Goal: Transaction & Acquisition: Book appointment/travel/reservation

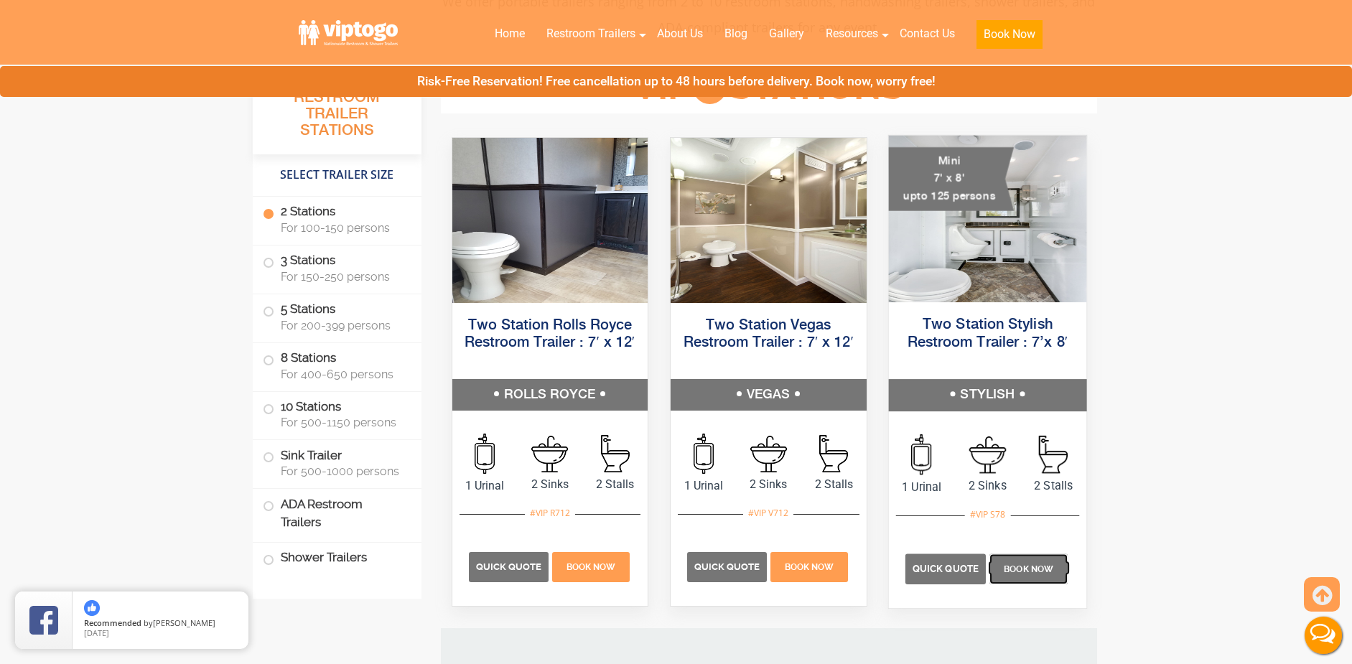
click at [1018, 569] on span "Book Now" at bounding box center [1029, 569] width 50 height 10
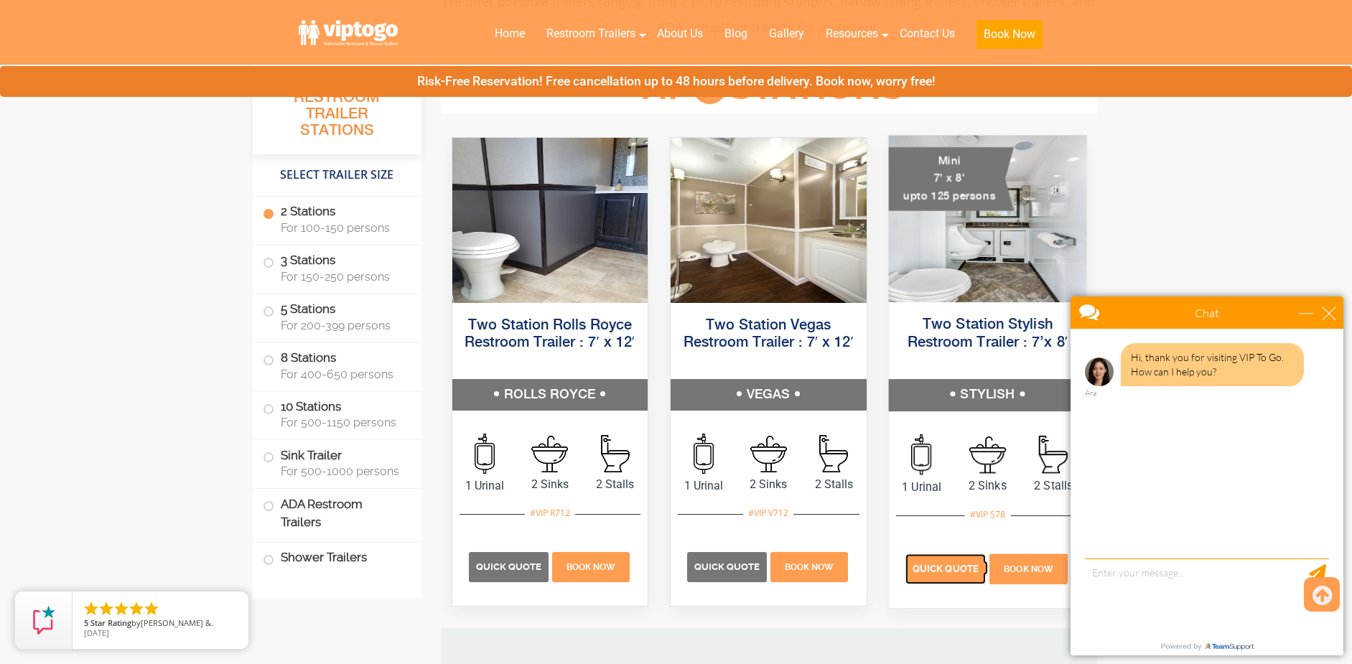
click at [951, 574] on p "Quick Quote" at bounding box center [945, 569] width 80 height 30
click at [1328, 314] on div "close" at bounding box center [1329, 313] width 14 height 14
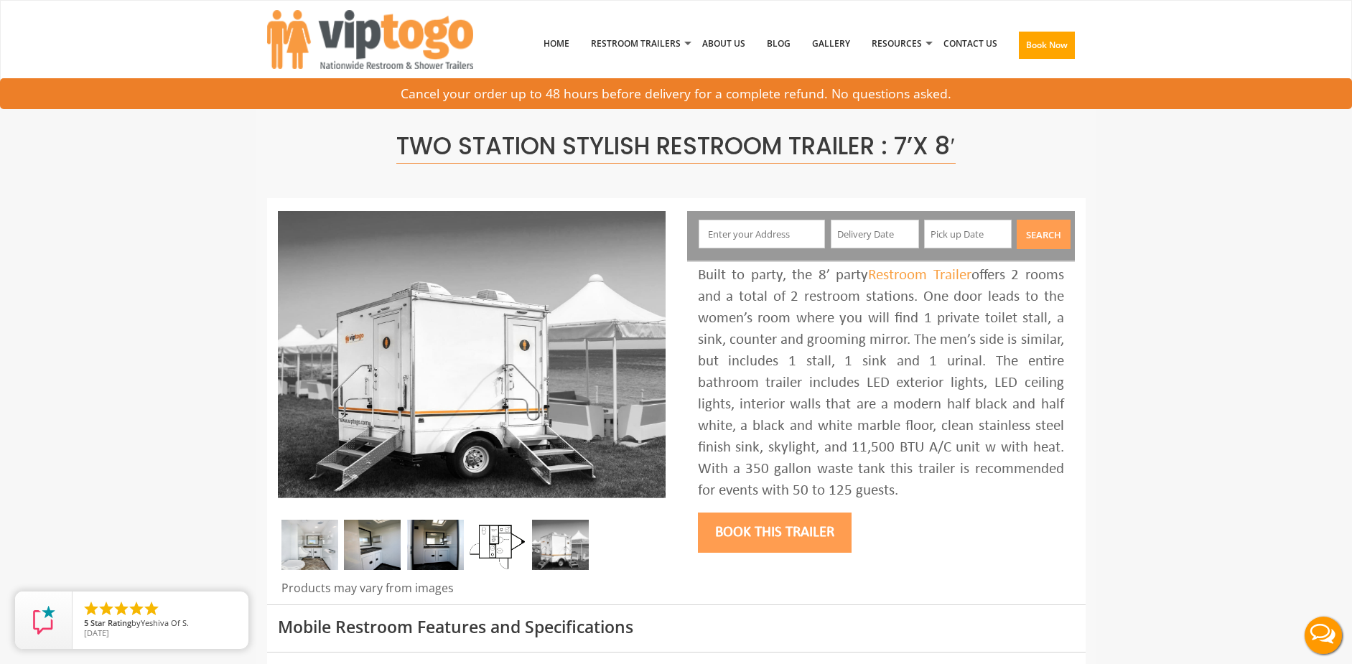
click at [495, 553] on img at bounding box center [498, 545] width 57 height 50
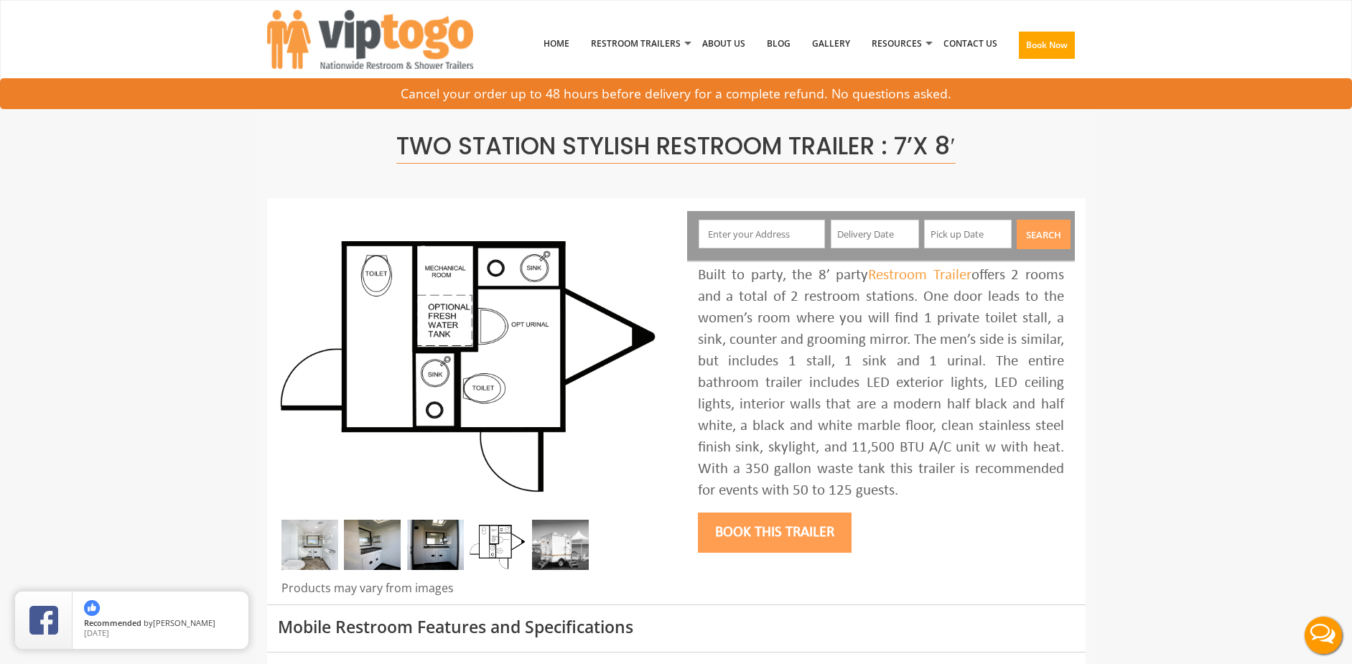
click at [814, 231] on input "text" at bounding box center [762, 234] width 126 height 29
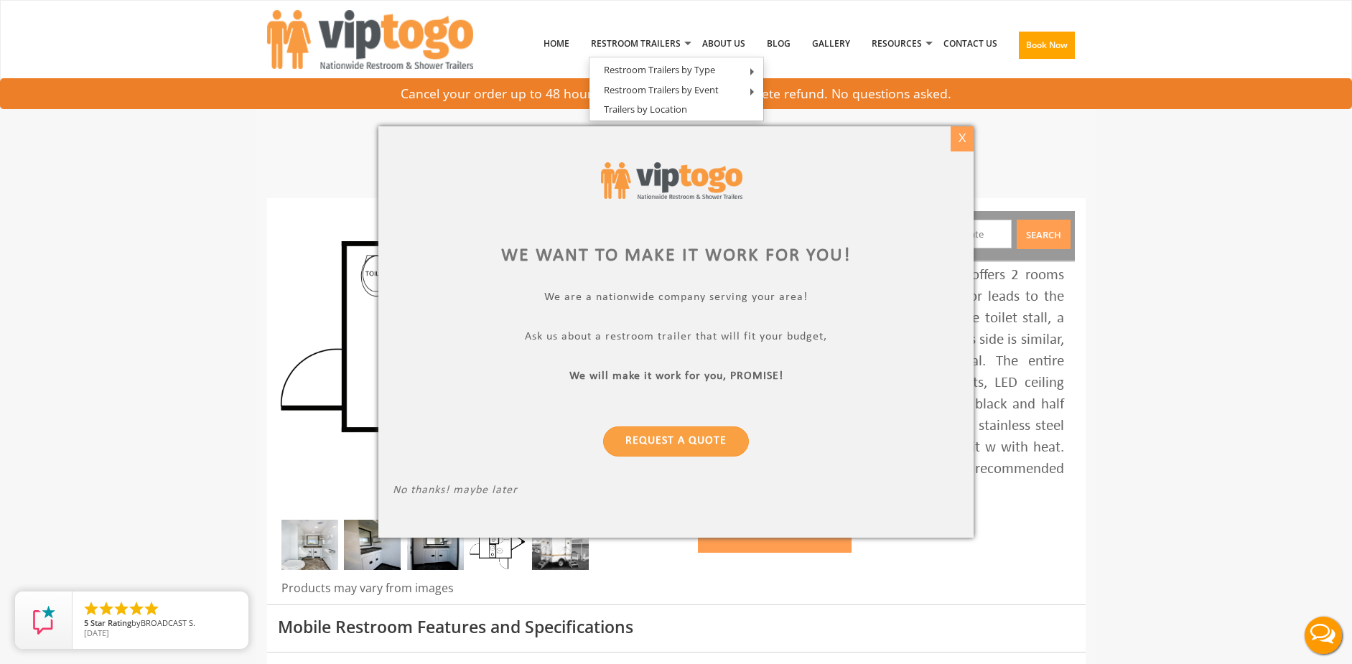
click at [958, 134] on div "X" at bounding box center [962, 138] width 22 height 24
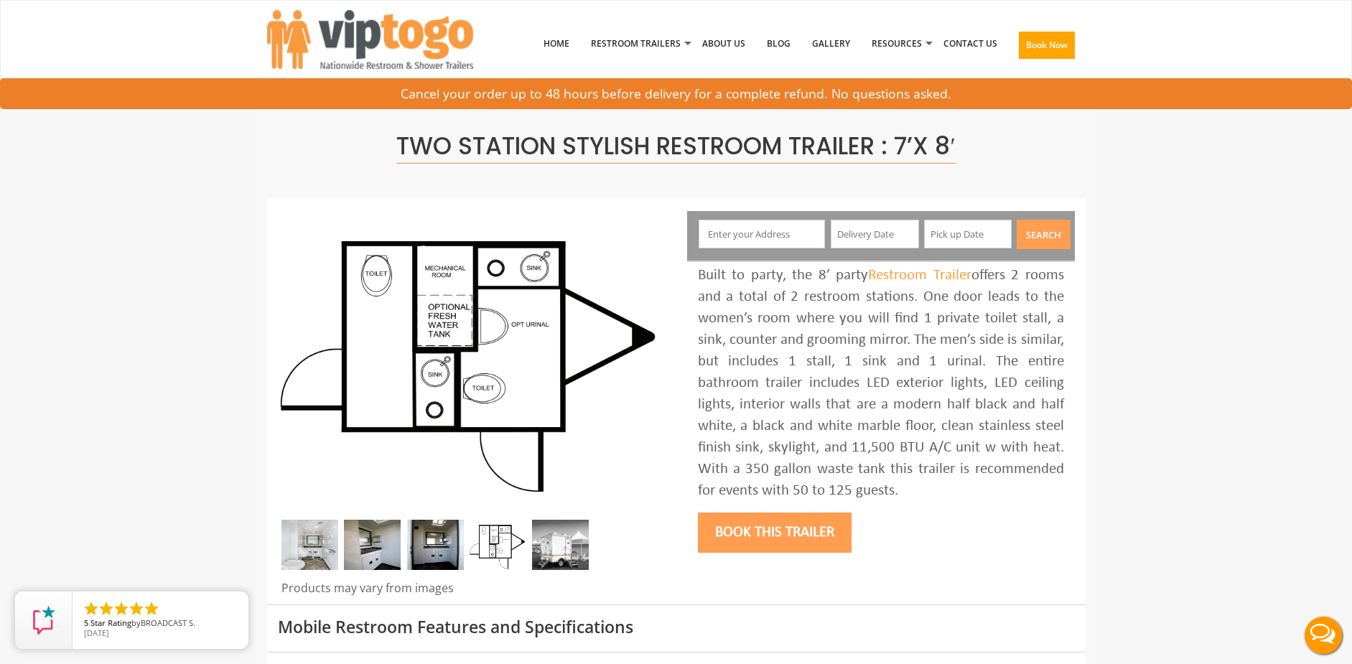
click at [791, 231] on input "text" at bounding box center [762, 234] width 126 height 29
paste input "900 Cox Rd"
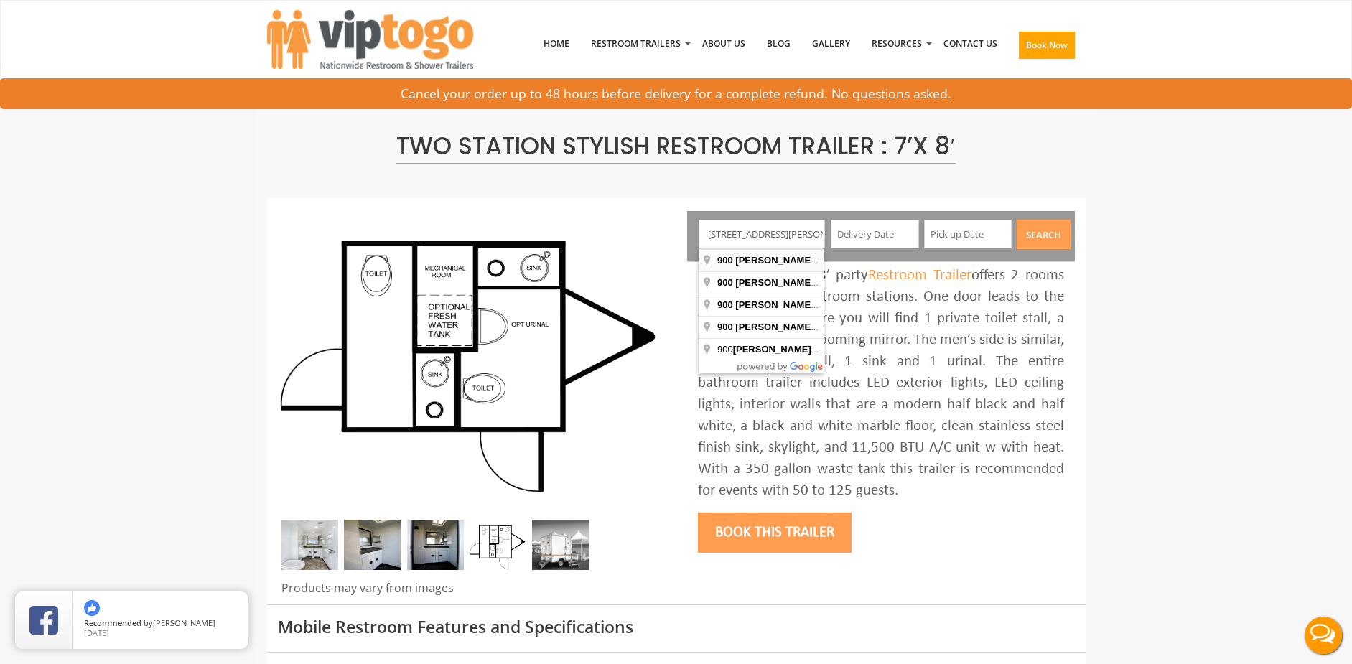
type input "900 Cox Rd, Moorestown, NJ, USA"
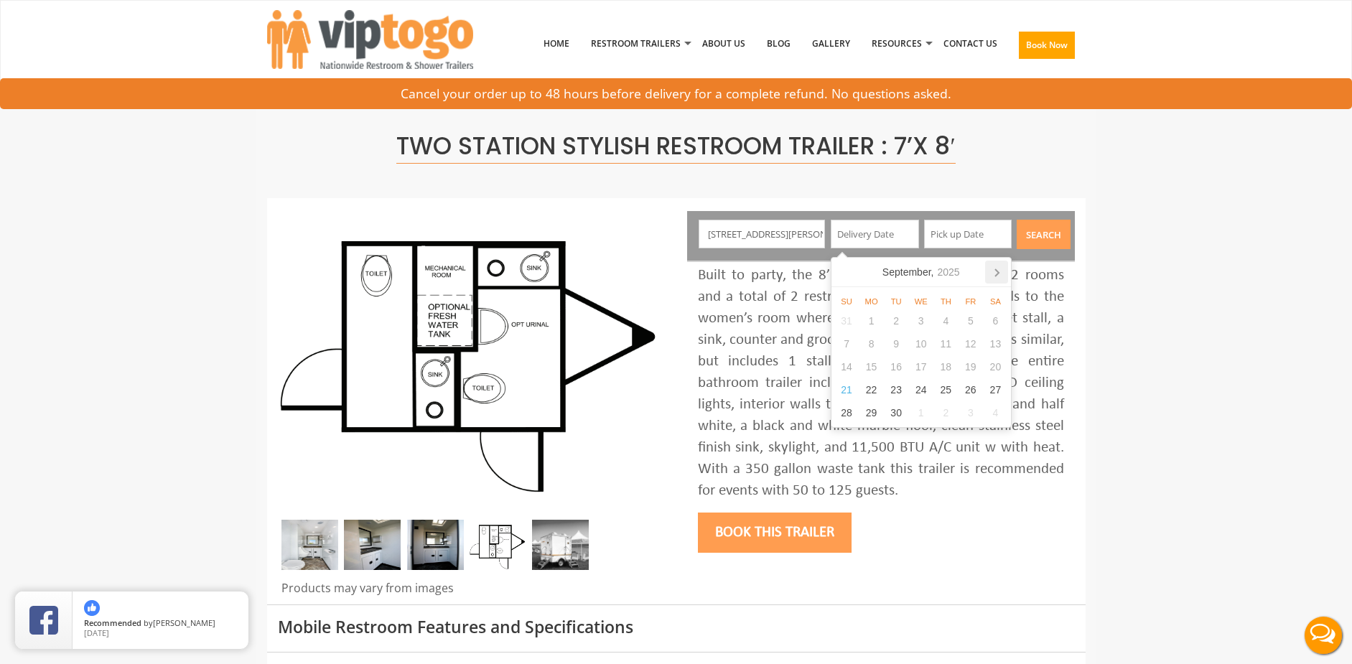
click at [992, 273] on icon at bounding box center [996, 272] width 23 height 23
click at [988, 344] on div "8" at bounding box center [995, 343] width 25 height 23
type input "[DATE]"
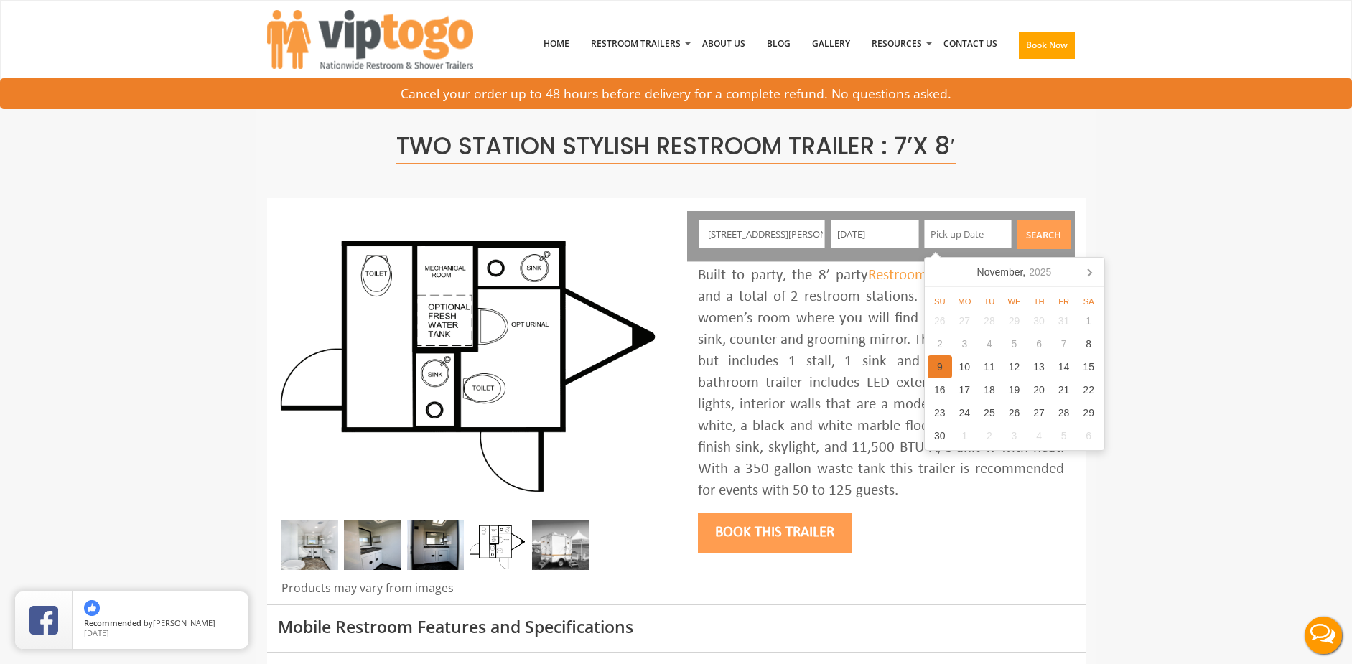
click at [936, 359] on div "9" at bounding box center [940, 366] width 25 height 23
type input "[DATE]"
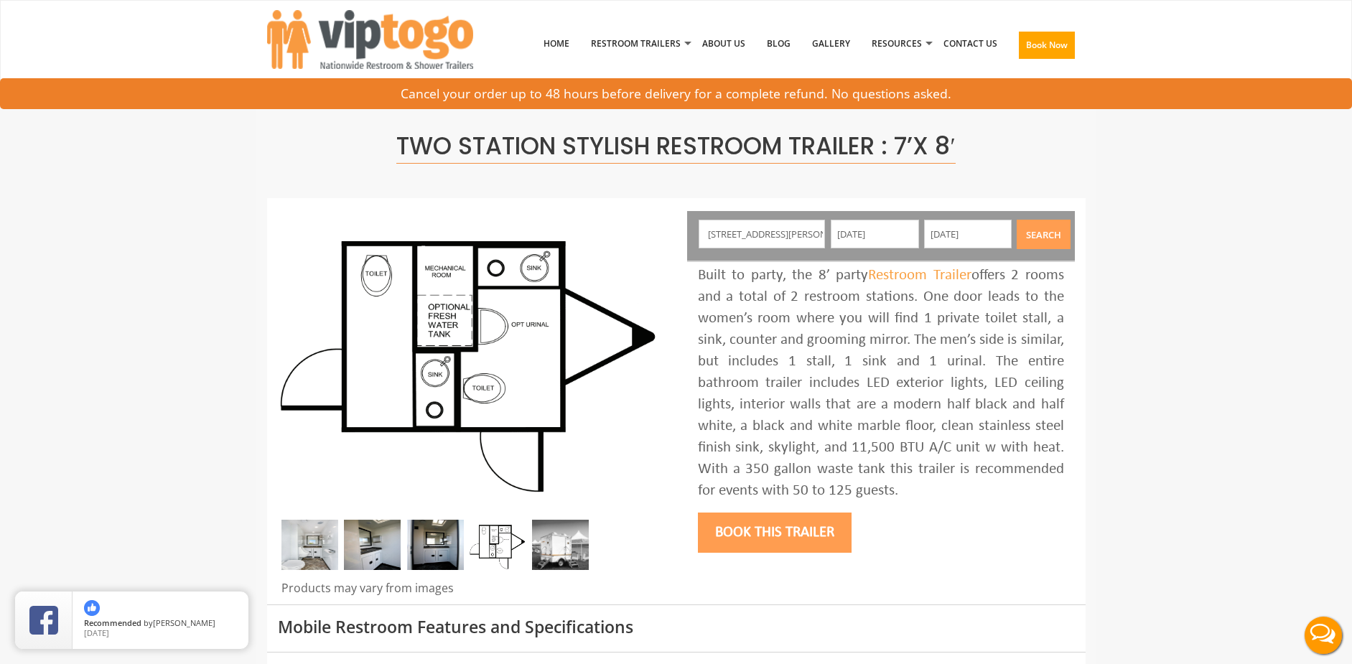
click at [1038, 236] on button "Search" at bounding box center [1044, 234] width 54 height 29
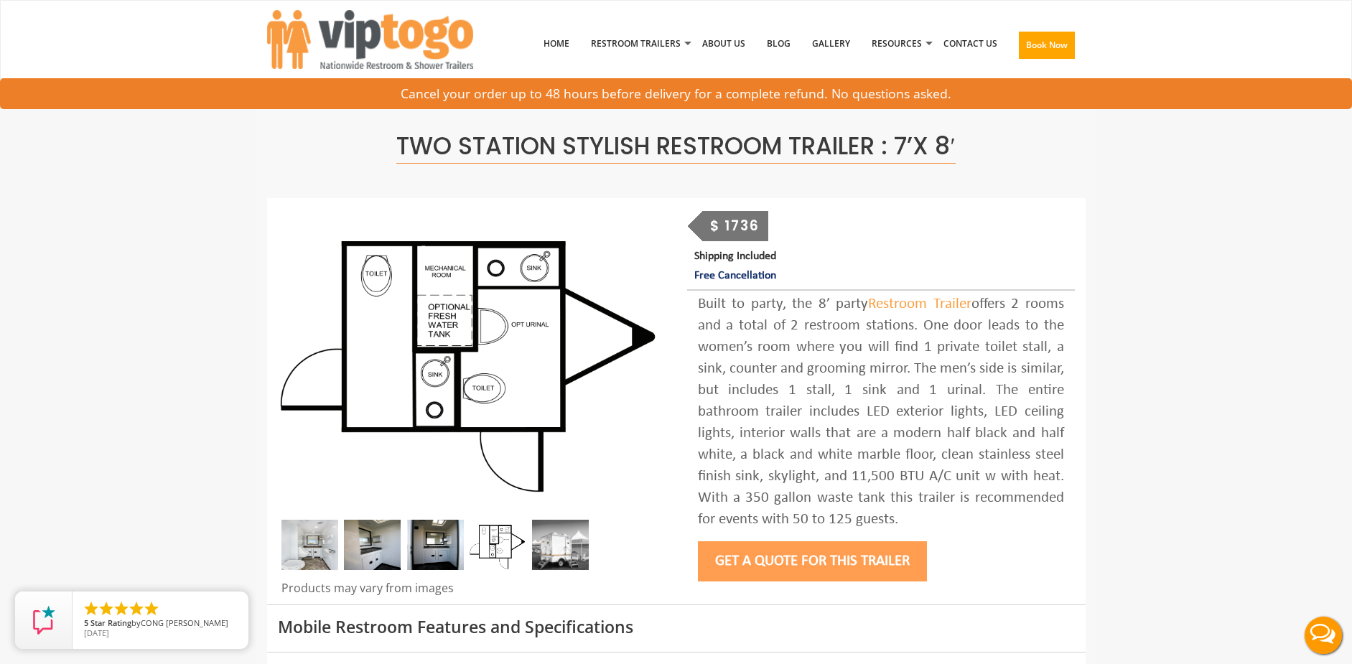
click at [813, 559] on button "Get a Quote for this Trailer" at bounding box center [812, 561] width 229 height 40
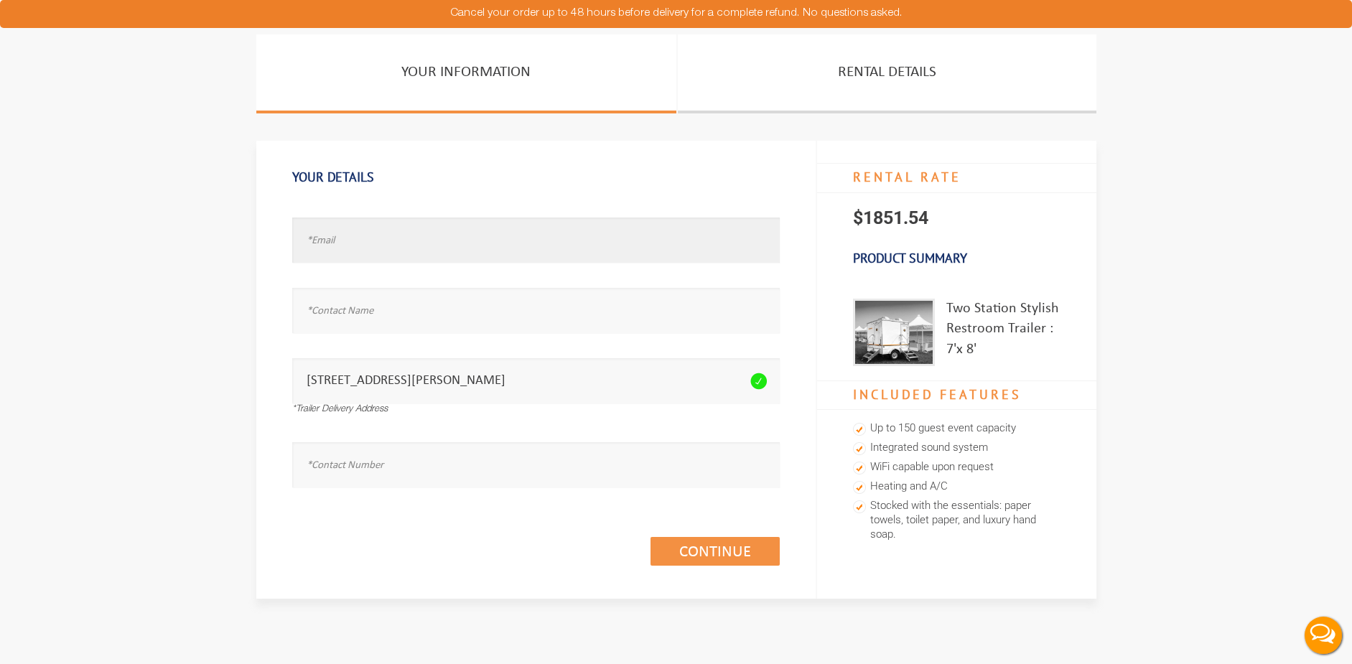
click at [410, 248] on input "text" at bounding box center [536, 240] width 488 height 45
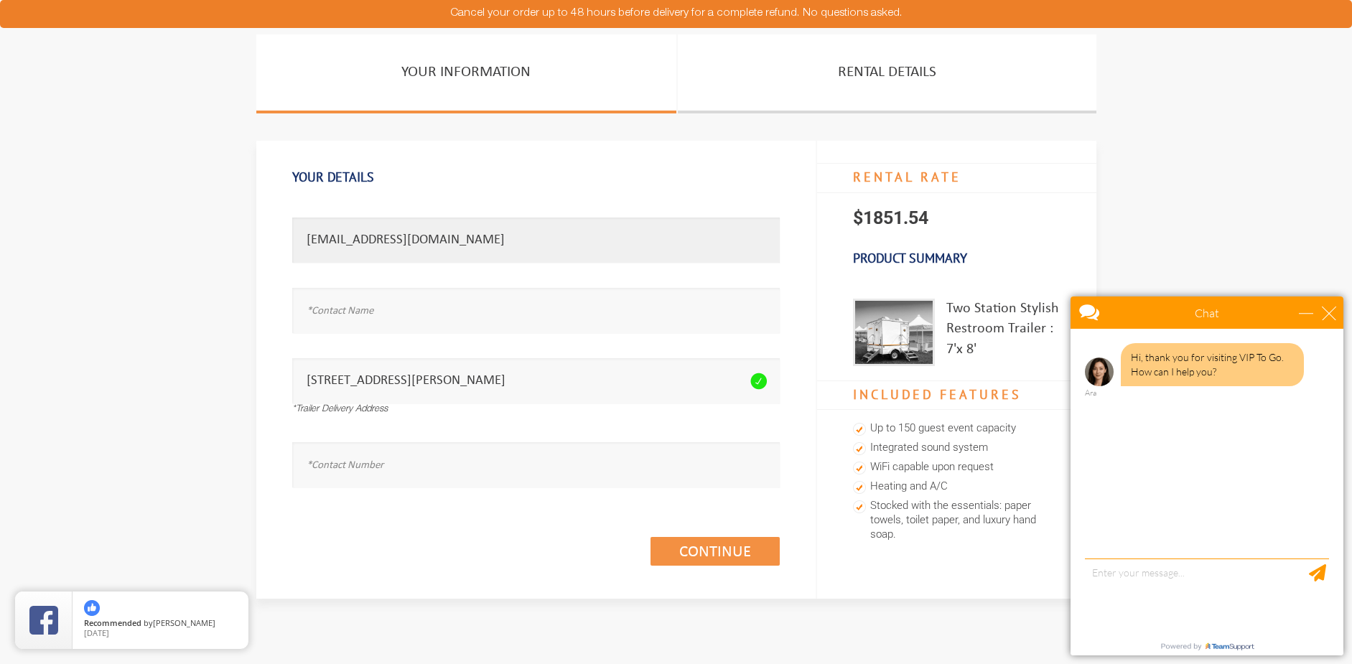
type input "ravyncmedia@gmail.com"
click at [411, 314] on input "text" at bounding box center [536, 310] width 488 height 45
type input "Ravyn"
click at [473, 467] on input "text" at bounding box center [536, 464] width 488 height 45
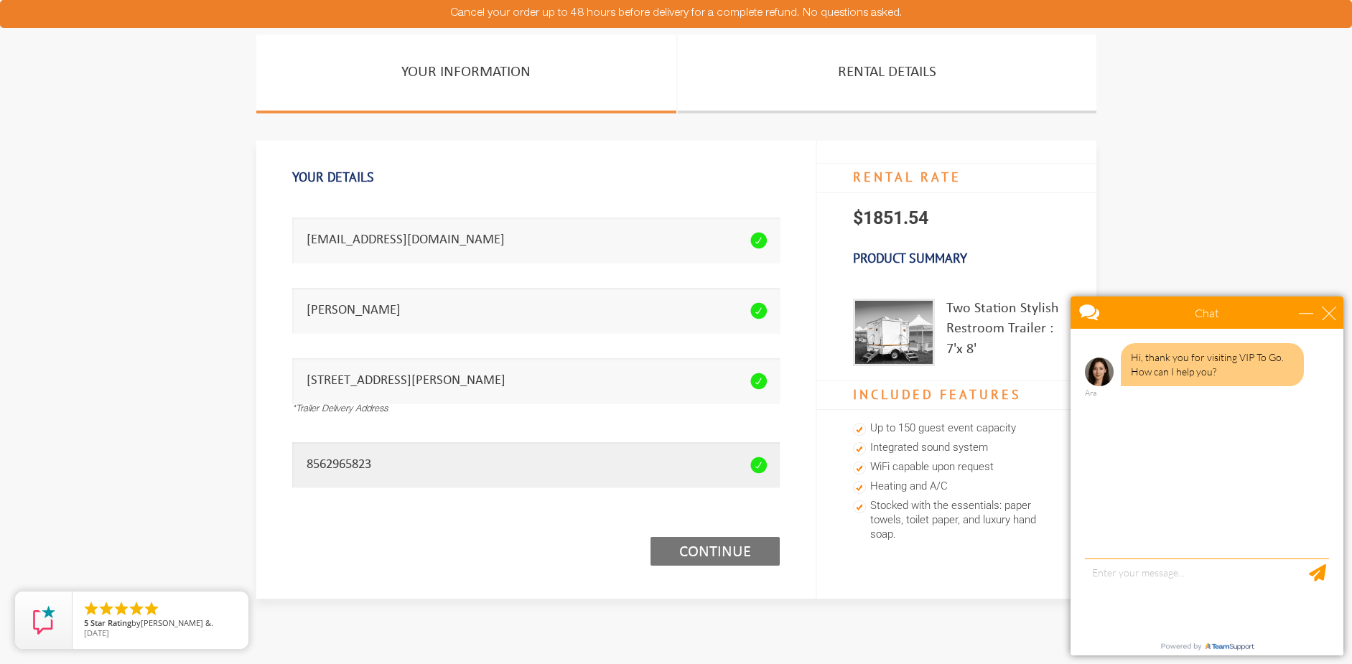
type input "8562965823"
click at [732, 561] on link "Continue (1/3)" at bounding box center [715, 551] width 129 height 29
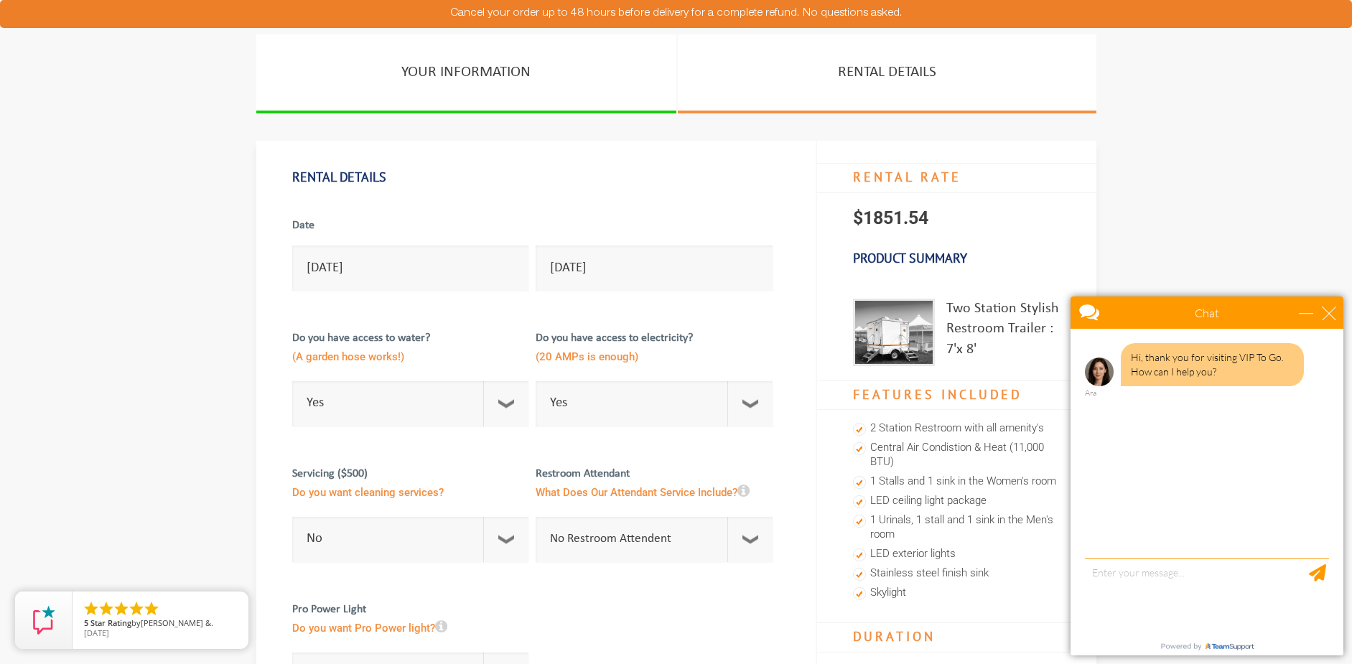
click at [711, 434] on div at bounding box center [536, 433] width 488 height 271
click at [684, 421] on select "Select Option Yes No" at bounding box center [654, 403] width 237 height 45
select select "No"
click at [536, 381] on select "Select Option Yes No" at bounding box center [654, 403] width 237 height 45
checkbox input "true"
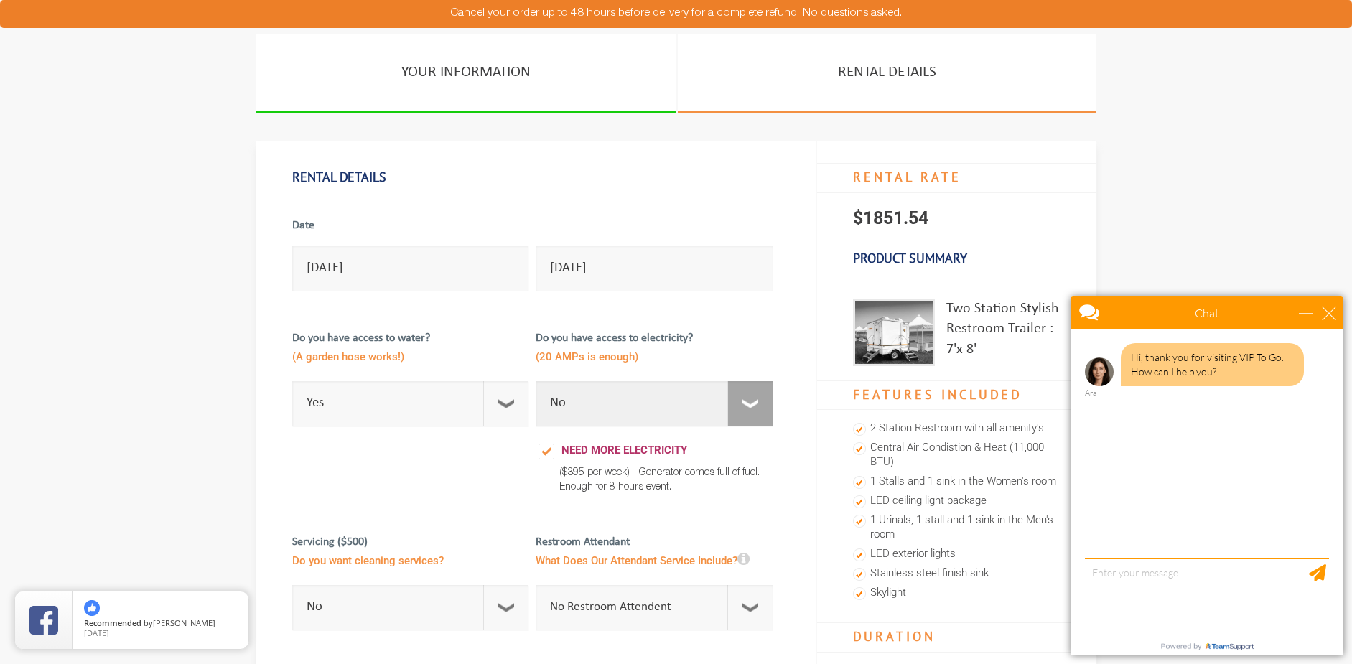
click at [643, 422] on select "Select Option Yes No" at bounding box center [654, 403] width 237 height 45
select select "Yes"
click at [536, 381] on select "Select Option Yes No" at bounding box center [654, 403] width 237 height 45
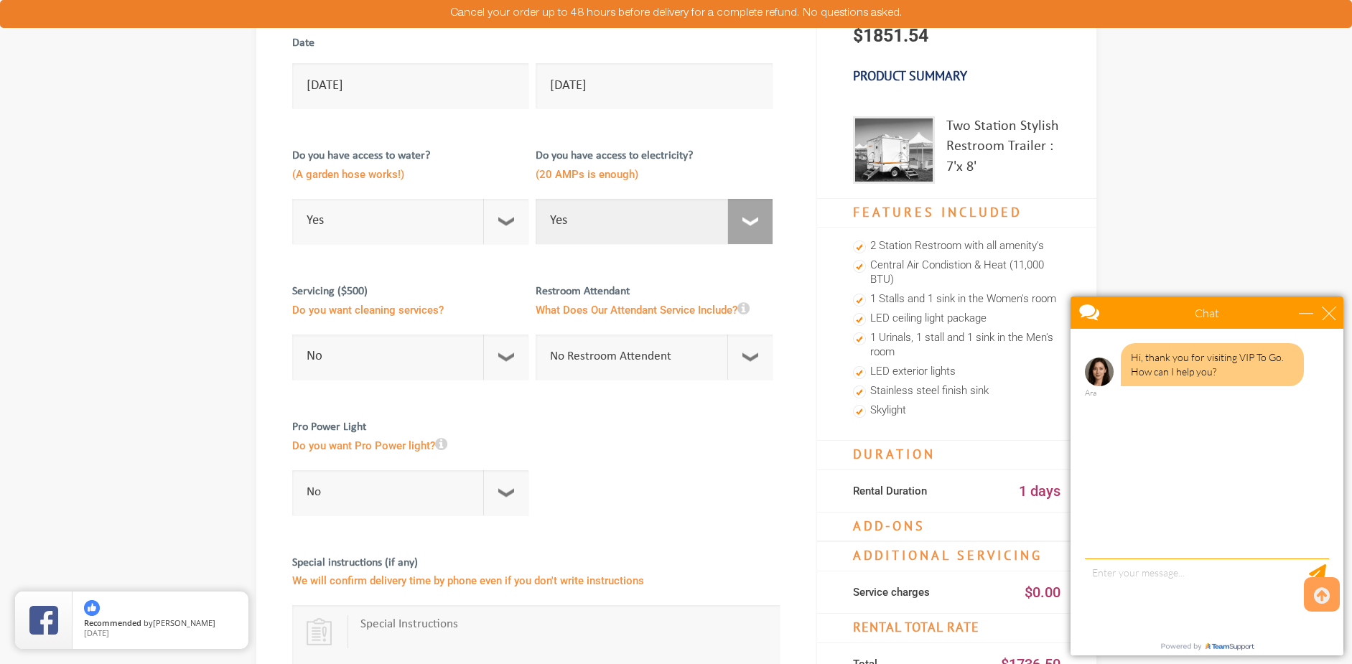
scroll to position [215, 0]
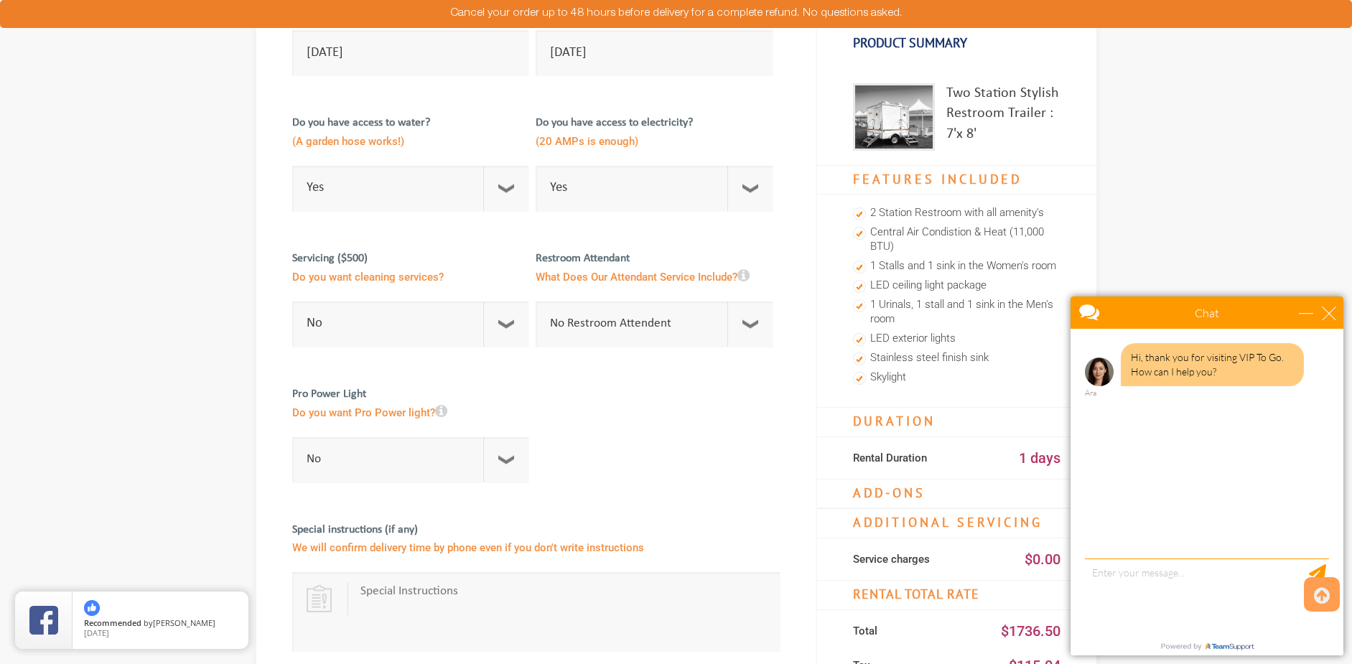
click at [441, 414] on icon at bounding box center [441, 411] width 12 height 14
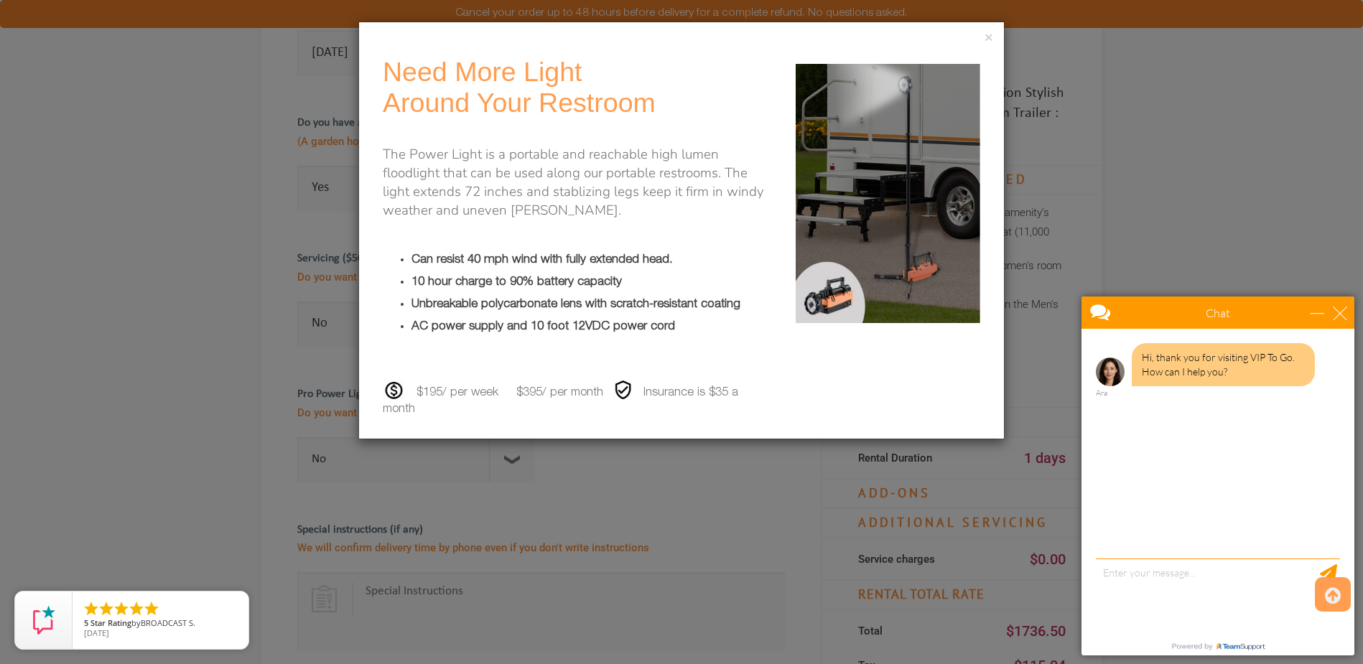
click at [647, 472] on div "× Need More Light Around Your Restroom The Power Light is a portable and reacha…" at bounding box center [681, 332] width 1363 height 664
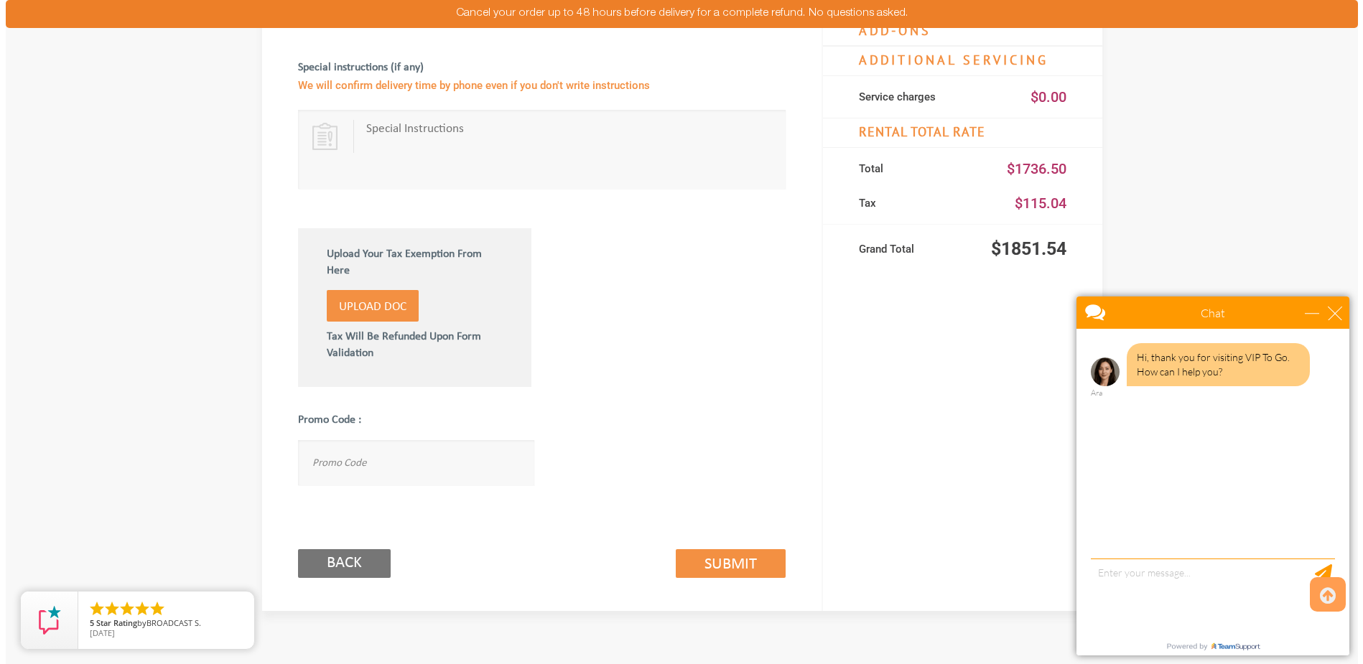
scroll to position [718, 0]
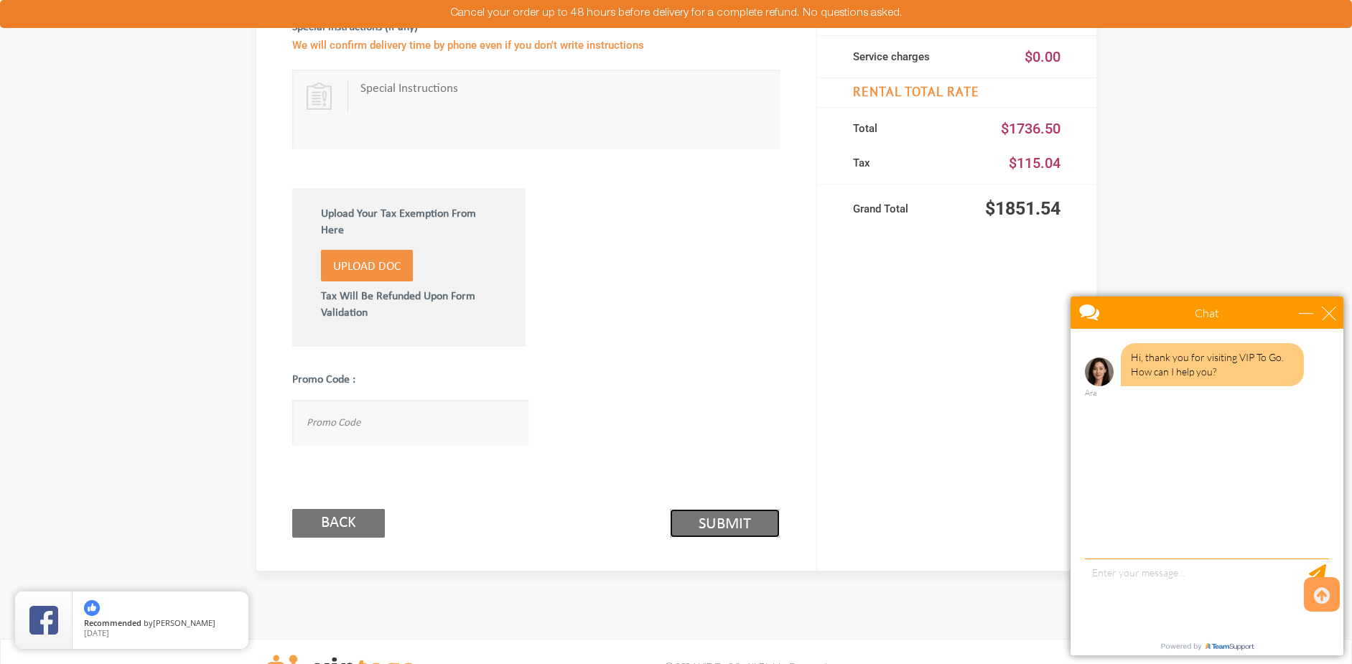
click at [730, 517] on link "Submit (2/3)" at bounding box center [725, 523] width 110 height 29
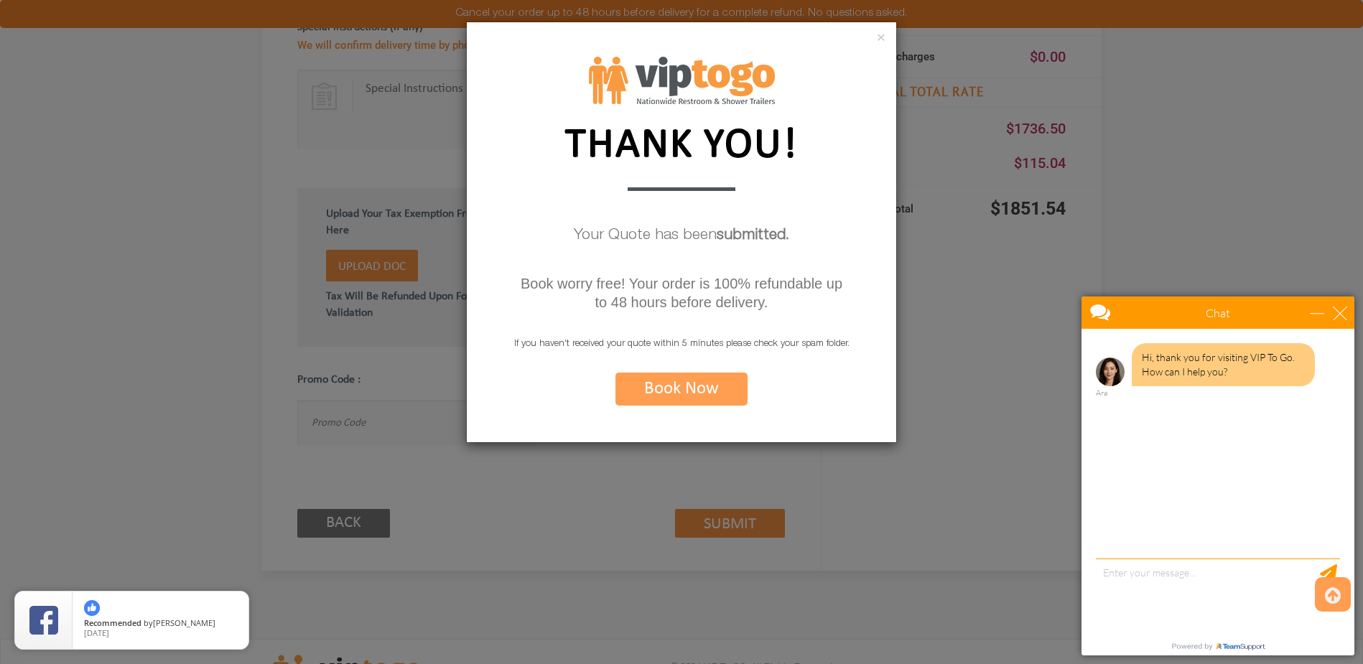
click at [876, 39] on div "×" at bounding box center [681, 39] width 429 height 34
